Goal: Information Seeking & Learning: Learn about a topic

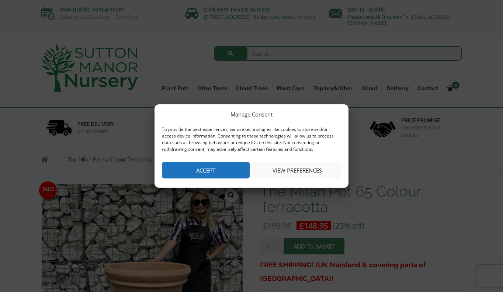
click at [234, 173] on button "Accept" at bounding box center [206, 170] width 88 height 17
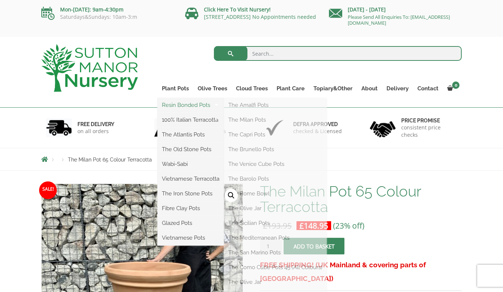
click at [188, 106] on link "Resin Bonded Pots" at bounding box center [191, 105] width 66 height 11
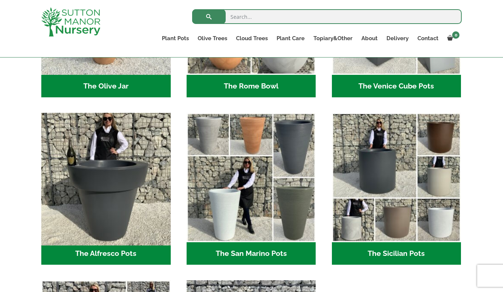
scroll to position [819, 0]
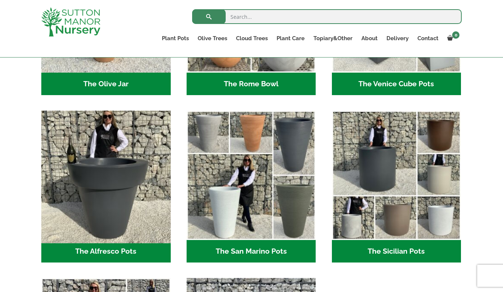
click at [111, 178] on img "Visit product category The Alfresco Pots" at bounding box center [106, 176] width 136 height 136
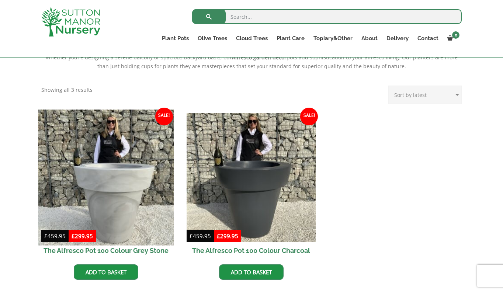
scroll to position [274, 0]
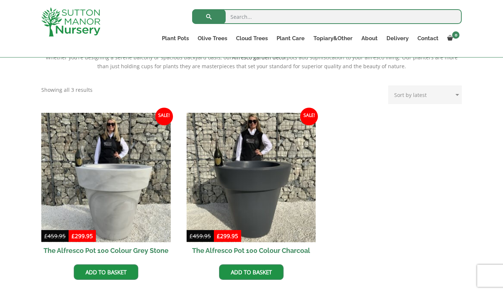
click at [244, 244] on h2 "The Alfresco Pot 100 Colour Charcoal" at bounding box center [252, 251] width 130 height 17
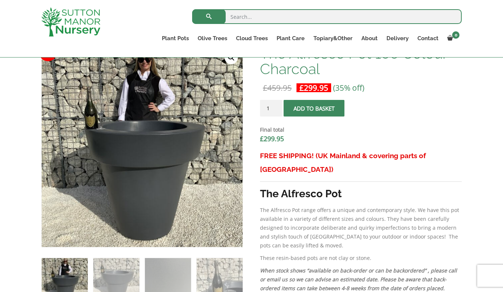
scroll to position [242, 0]
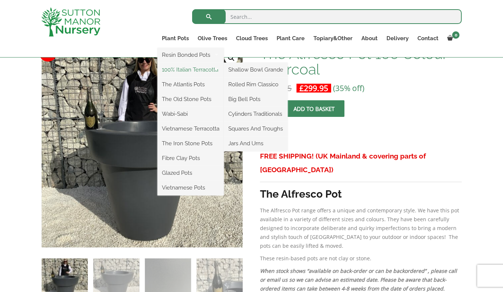
click at [188, 71] on link "100% Italian Terracotta" at bounding box center [191, 69] width 66 height 11
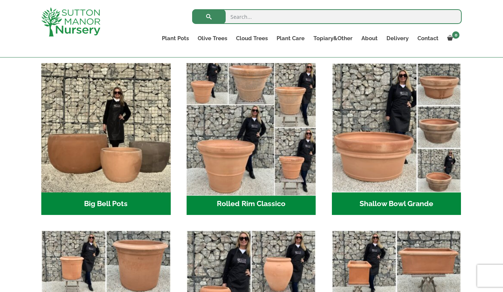
scroll to position [230, 0]
click at [231, 156] on img "Visit product category Rolled Rim Classico" at bounding box center [251, 128] width 136 height 136
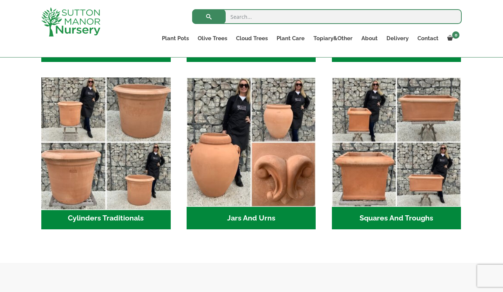
scroll to position [384, 0]
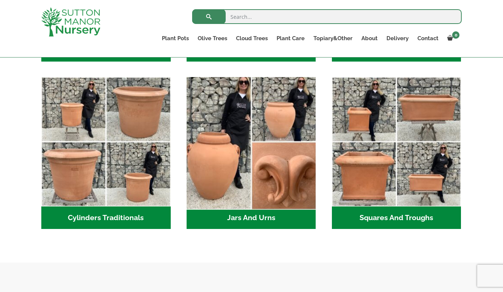
click at [225, 170] on img "Visit product category Jars And Urns" at bounding box center [251, 142] width 136 height 136
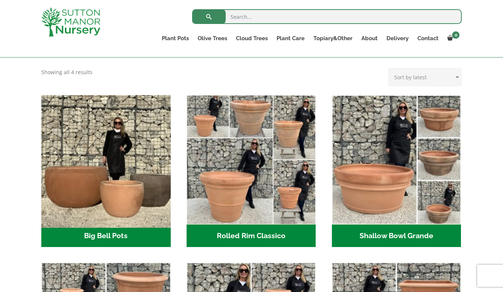
scroll to position [201, 0]
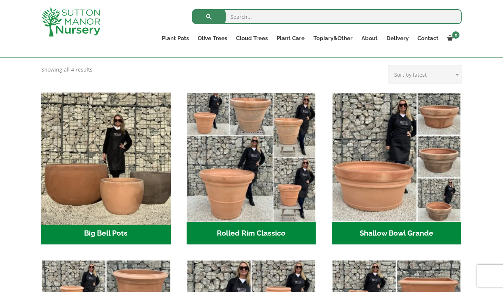
click at [98, 192] on img "Visit product category Big Bell Pots" at bounding box center [106, 157] width 136 height 136
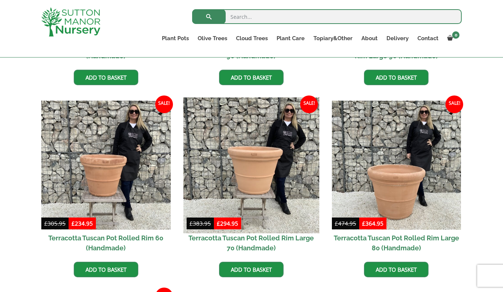
scroll to position [331, 0]
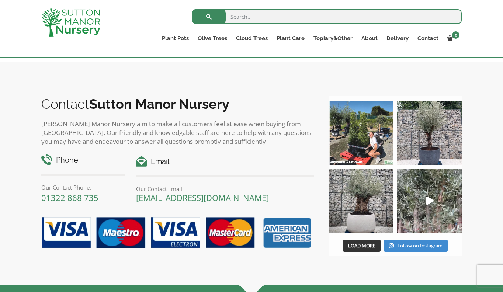
scroll to position [972, 0]
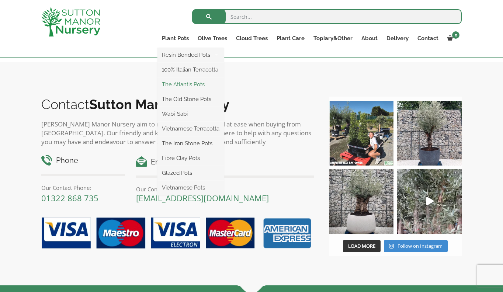
click at [189, 87] on link "The Atlantis Pots" at bounding box center [191, 84] width 66 height 11
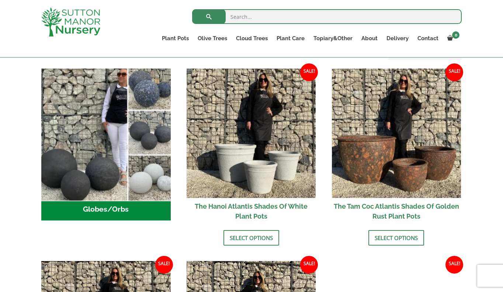
scroll to position [244, 0]
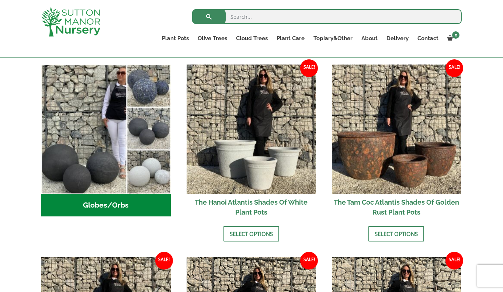
click at [100, 204] on h2 "Globes/Orbs (3)" at bounding box center [106, 205] width 130 height 23
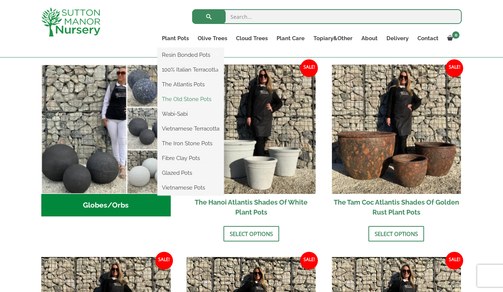
click at [185, 100] on link "The Old Stone Pots" at bounding box center [191, 99] width 66 height 11
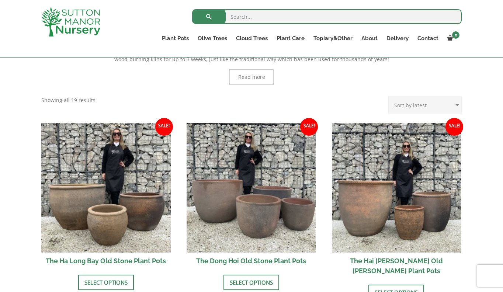
scroll to position [191, 0]
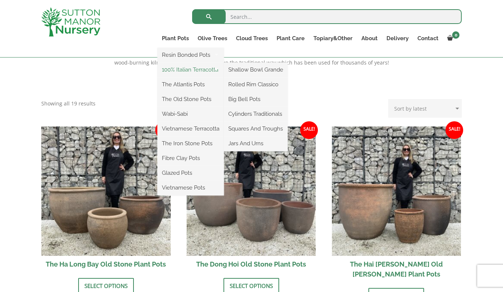
click at [187, 70] on link "100% Italian Terracotta" at bounding box center [191, 69] width 66 height 11
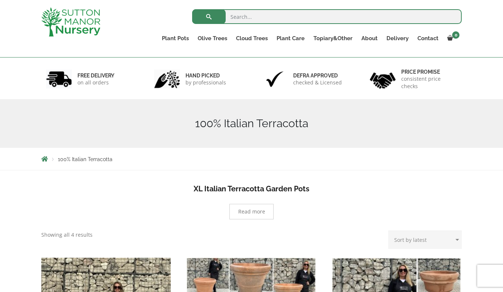
scroll to position [32, 0]
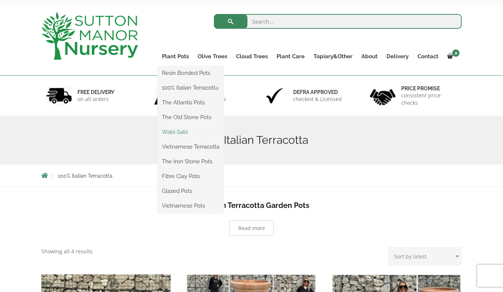
click at [178, 134] on link "Wabi-Sabi" at bounding box center [191, 132] width 66 height 11
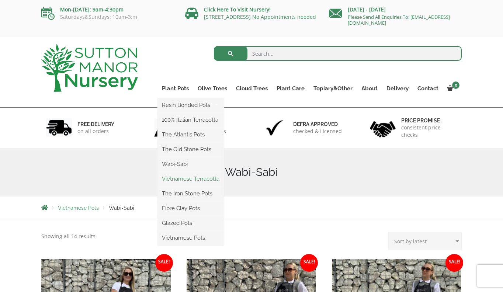
click at [180, 180] on link "Vietnamese Terracotta" at bounding box center [191, 178] width 66 height 11
click at [189, 195] on link "The Iron Stone Pots" at bounding box center [191, 193] width 66 height 11
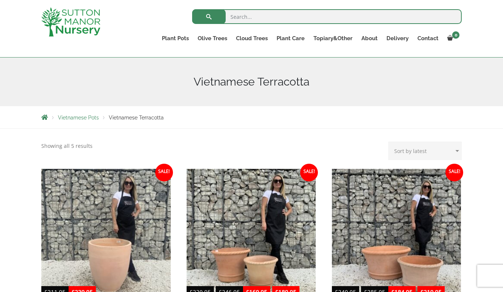
scroll to position [76, 0]
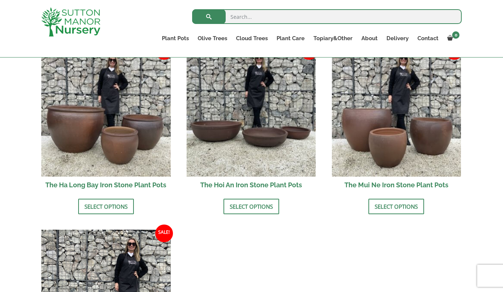
scroll to position [275, 0]
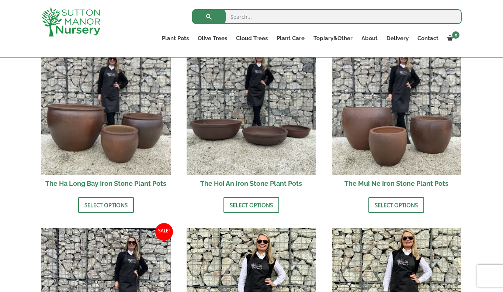
click at [266, 184] on h2 "The Hoi An Iron Stone Plant Pots" at bounding box center [252, 183] width 130 height 17
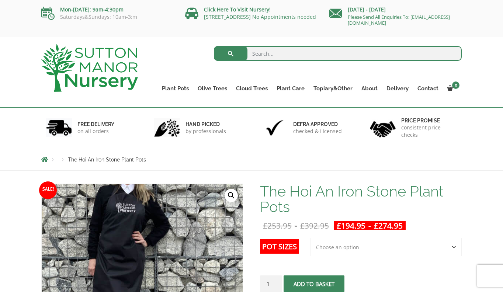
scroll to position [-6, 0]
